Goal: Task Accomplishment & Management: Use online tool/utility

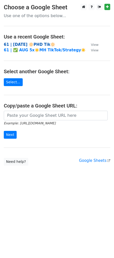
click at [31, 42] on strong "61 | [DATE] 🔆PHD Tik🔆" at bounding box center [29, 44] width 51 height 5
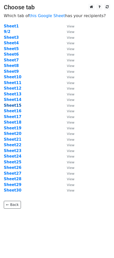
click at [17, 104] on strong "Sheet15" at bounding box center [13, 105] width 18 height 5
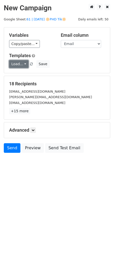
click at [19, 63] on link "Load..." at bounding box center [18, 64] width 19 height 8
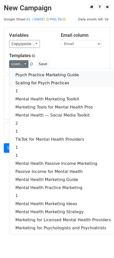
click at [30, 78] on div "Psych Practice Marketing Guide Scaling for Psych Practices 1 Mental Health Mark…" at bounding box center [63, 152] width 108 height 166
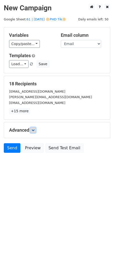
click at [33, 132] on link at bounding box center [33, 130] width 6 height 6
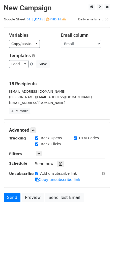
click at [59, 164] on icon at bounding box center [60, 164] width 3 height 4
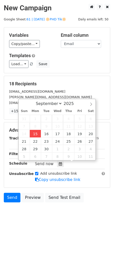
type input "2025-09-15 14:29"
type input "02"
type input "29"
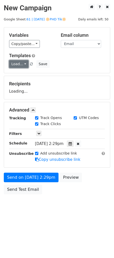
click at [21, 64] on link "Load..." at bounding box center [18, 64] width 19 height 8
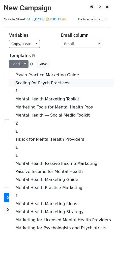
click at [23, 81] on link "Scaling for Psych Practices" at bounding box center [62, 83] width 107 height 8
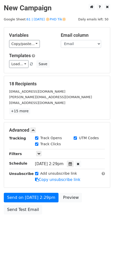
click at [84, 61] on div "Load... Psych Practice Marketing Guide Scaling for Psych Practices 1 Mental Hea…" at bounding box center [56, 64] width 103 height 8
click at [37, 192] on form "Variables Copy/paste... {{Name}} {{Email}} Email column Name Email Templates Lo…" at bounding box center [57, 122] width 106 height 190
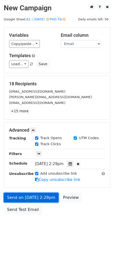
click at [28, 198] on link "Send on Sep 15 at 2:29pm" at bounding box center [31, 198] width 55 height 10
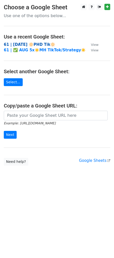
click at [38, 44] on strong "61 | [DATE] 🔆PHD Tik🔆" at bounding box center [29, 44] width 51 height 5
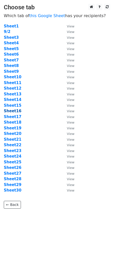
click at [14, 110] on strong "Sheet16" at bounding box center [13, 111] width 18 height 5
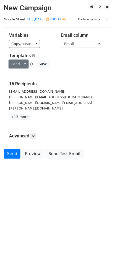
click at [18, 62] on link "Load..." at bounding box center [18, 64] width 19 height 8
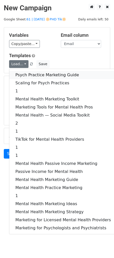
click at [36, 73] on link "Psych Practice Marketing Guide" at bounding box center [62, 75] width 107 height 8
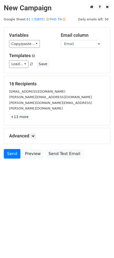
click at [34, 128] on div "Advanced Tracking Track Opens UTM Codes Track Clicks Filters Only include sprea…" at bounding box center [57, 136] width 106 height 16
click at [35, 134] on div "Advanced Tracking Track Opens UTM Codes Track Clicks Filters Only include sprea…" at bounding box center [57, 136] width 106 height 16
click at [34, 134] on icon at bounding box center [32, 135] width 3 height 3
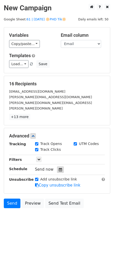
click at [59, 168] on icon at bounding box center [60, 170] width 3 height 4
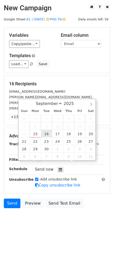
type input "[DATE] 12:00"
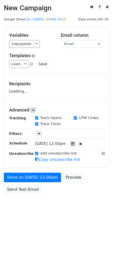
click at [44, 182] on div "Send on [DATE] 12:00pm Preview Send Test Email" at bounding box center [57, 185] width 114 height 24
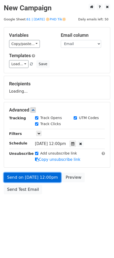
click at [45, 180] on link "Send on [DATE] 12:00pm" at bounding box center [32, 178] width 57 height 10
